Goal: Task Accomplishment & Management: Complete application form

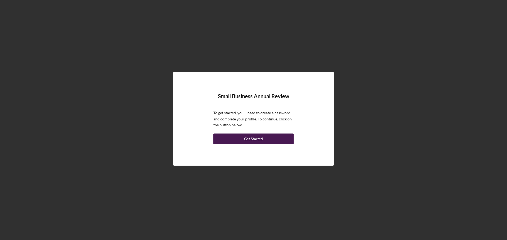
click at [260, 139] on div "Get Started" at bounding box center [253, 138] width 19 height 11
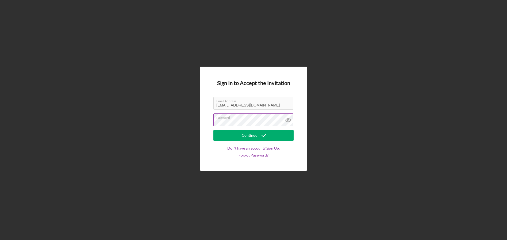
click at [286, 119] on icon at bounding box center [287, 119] width 13 height 13
click at [270, 138] on button "Continue" at bounding box center [253, 135] width 80 height 11
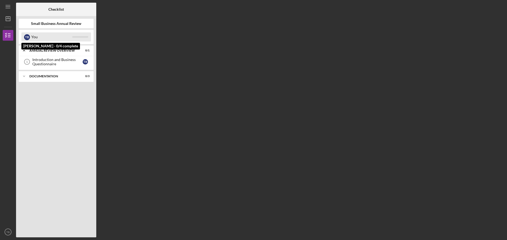
click at [49, 36] on div "You" at bounding box center [51, 36] width 41 height 9
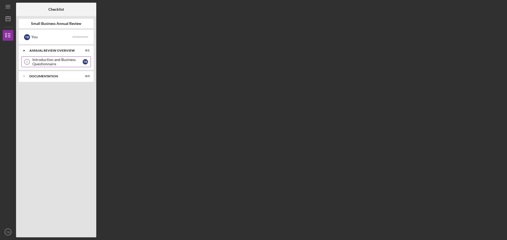
click at [44, 60] on div "Introduction and Business Questionnaire" at bounding box center [57, 61] width 50 height 9
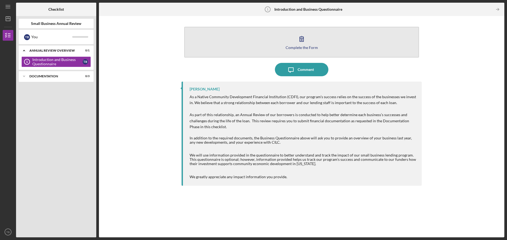
click at [278, 38] on button "Complete the Form Form" at bounding box center [301, 42] width 235 height 31
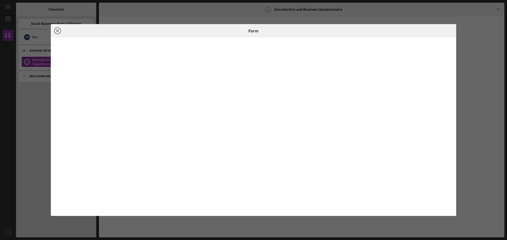
click at [59, 29] on line at bounding box center [57, 30] width 3 height 3
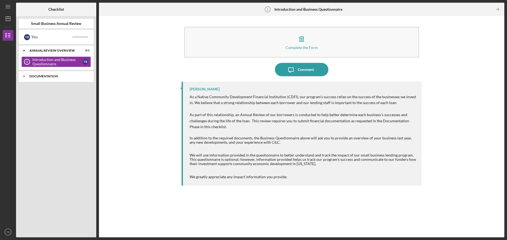
click at [30, 75] on div "Documentation" at bounding box center [57, 76] width 57 height 3
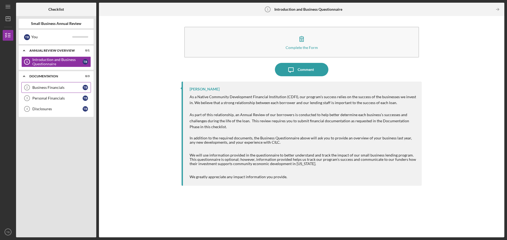
click at [48, 87] on div "Business Financials" at bounding box center [57, 87] width 50 height 4
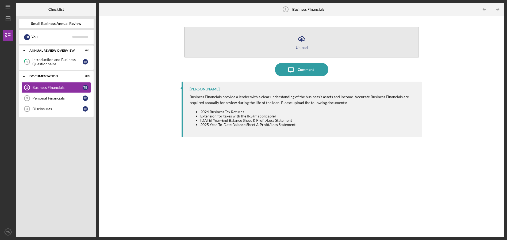
click at [303, 44] on icon "Icon/Upload" at bounding box center [301, 38] width 13 height 13
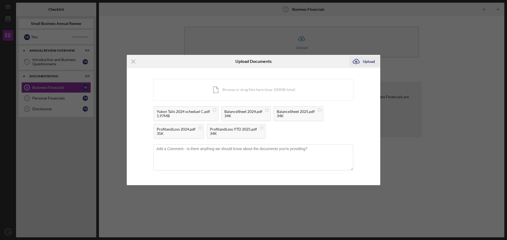
click at [373, 61] on div "Upload" at bounding box center [369, 61] width 12 height 11
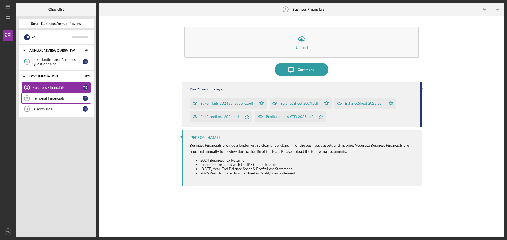
click at [62, 96] on div "Personal Financials" at bounding box center [57, 98] width 50 height 4
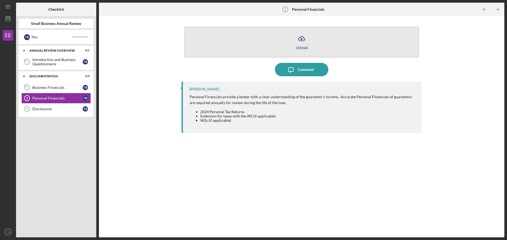
click at [293, 42] on button "Icon/Upload Upload" at bounding box center [301, 42] width 235 height 31
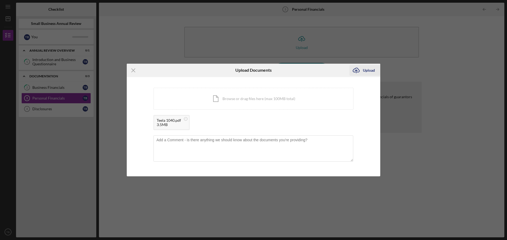
click at [364, 69] on div "Upload" at bounding box center [369, 70] width 12 height 11
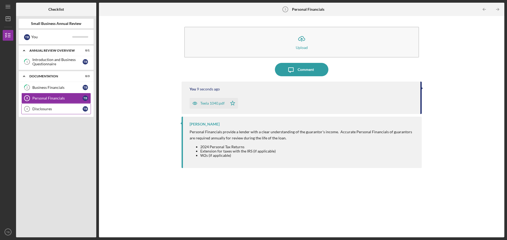
click at [52, 106] on link "Disclosures 4 Disclosures T B" at bounding box center [55, 108] width 69 height 11
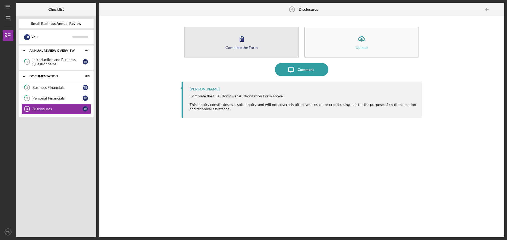
click at [235, 44] on icon "button" at bounding box center [241, 38] width 13 height 13
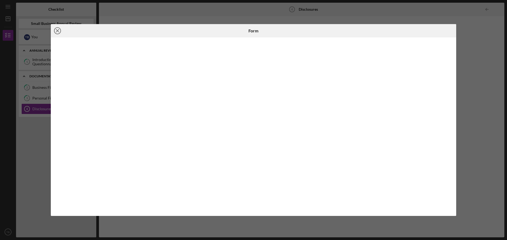
click at [58, 30] on line at bounding box center [57, 30] width 3 height 3
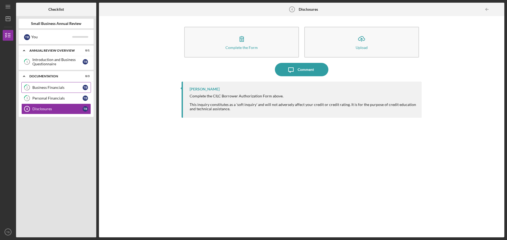
click at [55, 91] on link "2 Business Financials T B" at bounding box center [55, 87] width 69 height 11
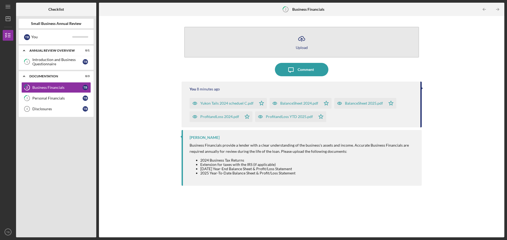
click at [291, 44] on button "Icon/Upload Upload" at bounding box center [301, 42] width 235 height 31
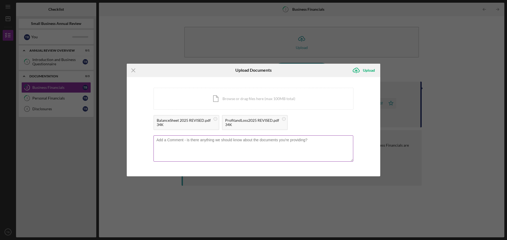
click at [212, 145] on textarea at bounding box center [253, 148] width 200 height 26
click at [244, 139] on textarea "I didn't have the last payment to cook inlet broken out interest and principal.…" at bounding box center [253, 148] width 200 height 26
click at [325, 139] on textarea "I didn't have the last payment to cook inlet broken out interest and principal.…" at bounding box center [253, 148] width 200 height 26
click at [350, 139] on textarea "I didn't have the last payment to cook inlet broken out interest and principal.…" at bounding box center [253, 148] width 200 height 26
click at [245, 141] on textarea "I didn't have the last payment to cook inlet broken out interest and principal.…" at bounding box center [253, 148] width 200 height 26
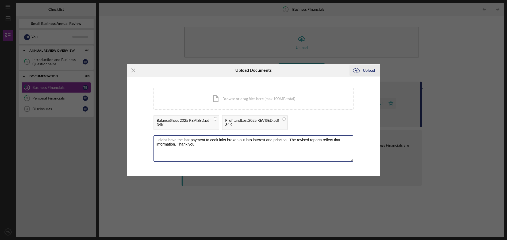
type textarea "I didn't have the last payment to cook inlet broken out into interest and princ…"
click at [368, 70] on div "Upload" at bounding box center [369, 70] width 12 height 11
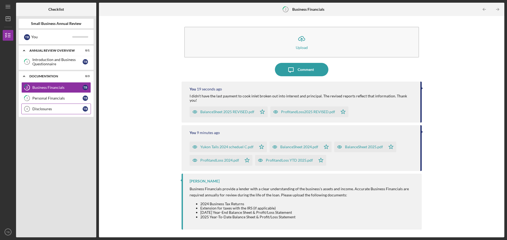
click at [53, 108] on div "Disclosures" at bounding box center [57, 109] width 50 height 4
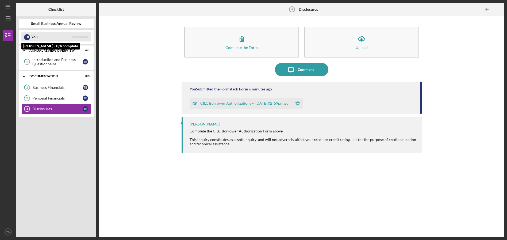
click at [41, 35] on div "You" at bounding box center [51, 36] width 41 height 9
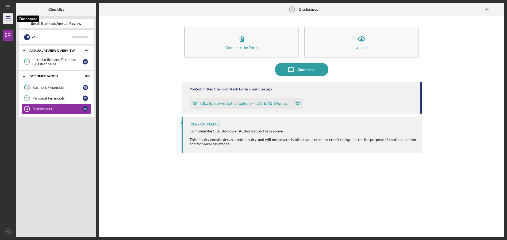
click at [7, 19] on icon "Icon/Dashboard" at bounding box center [7, 18] width 13 height 13
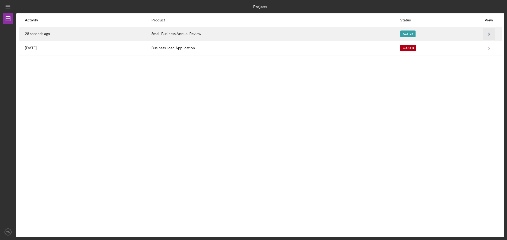
click at [488, 33] on icon "Icon/Navigate" at bounding box center [489, 34] width 12 height 12
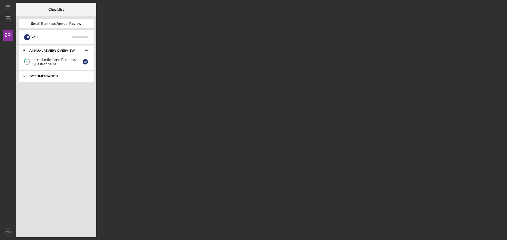
click at [41, 78] on div "Icon/Expander Documentation 0 / 3" at bounding box center [56, 76] width 75 height 11
